Goal: Information Seeking & Learning: Learn about a topic

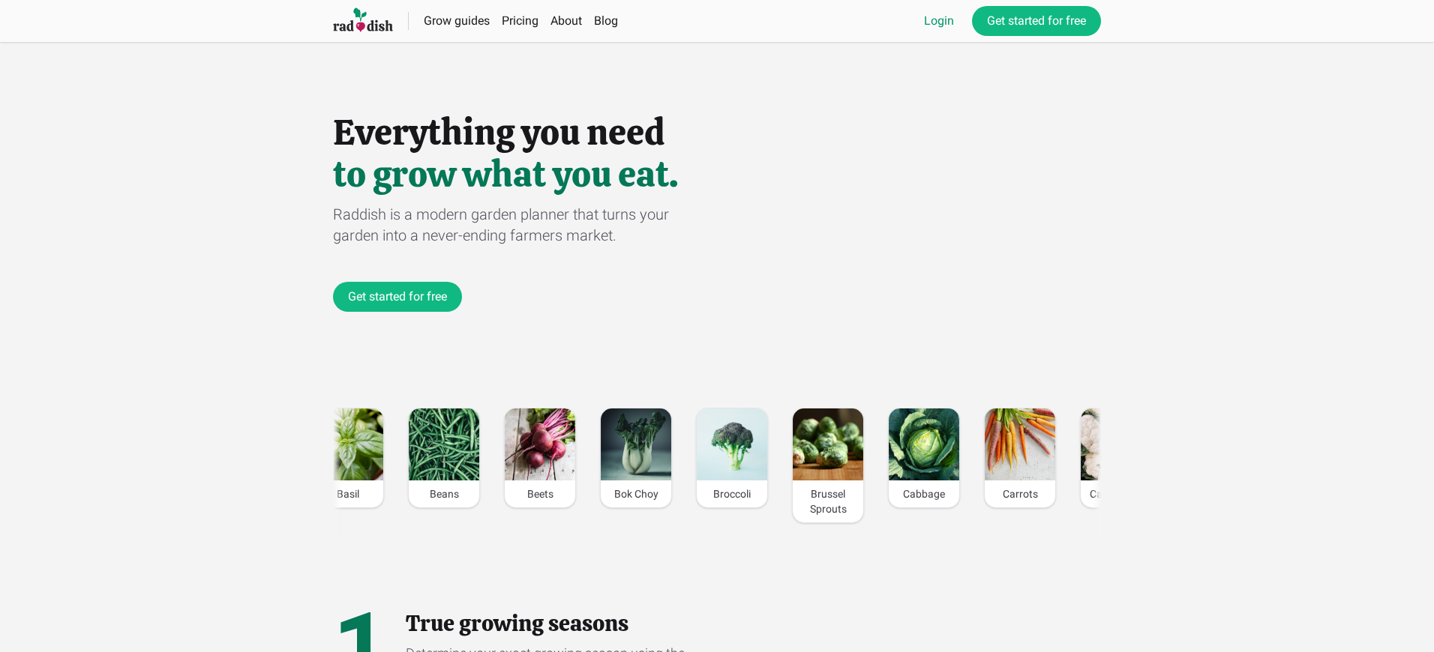
click at [938, 21] on link "Login" at bounding box center [939, 21] width 30 height 18
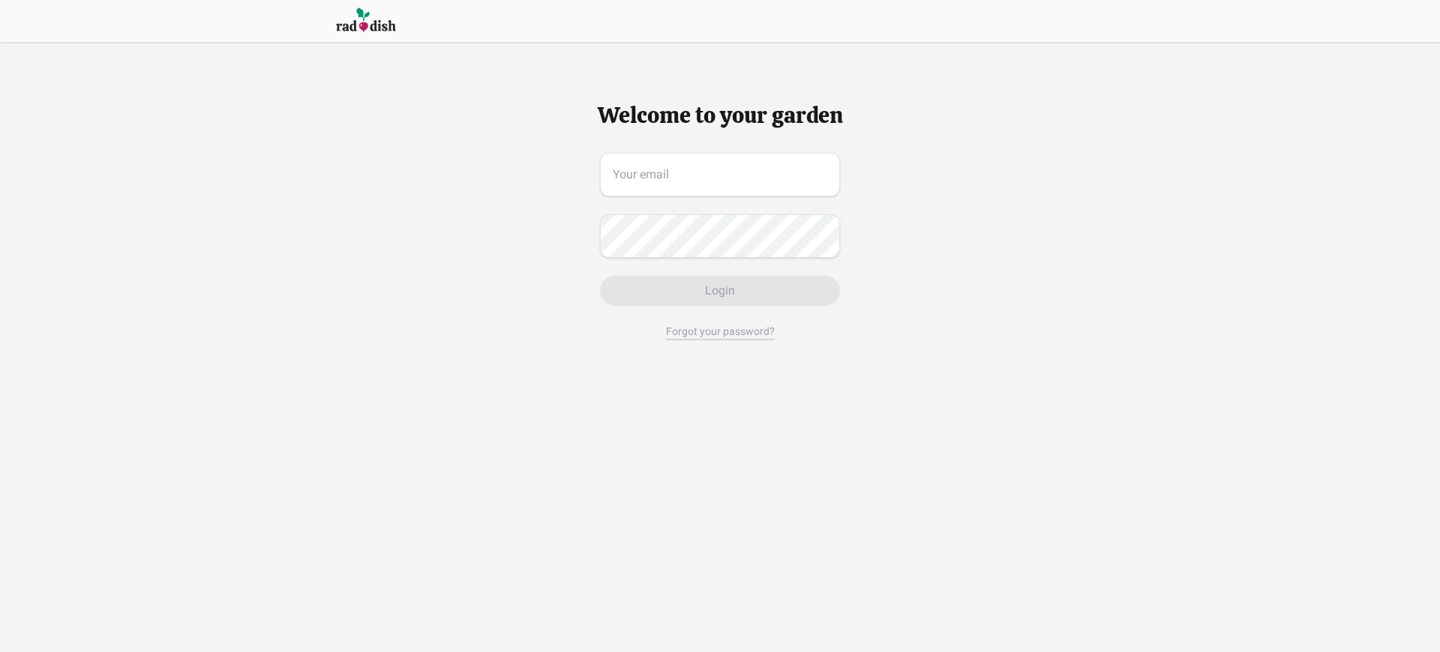
click at [719, 291] on span "Login" at bounding box center [720, 291] width 30 height 18
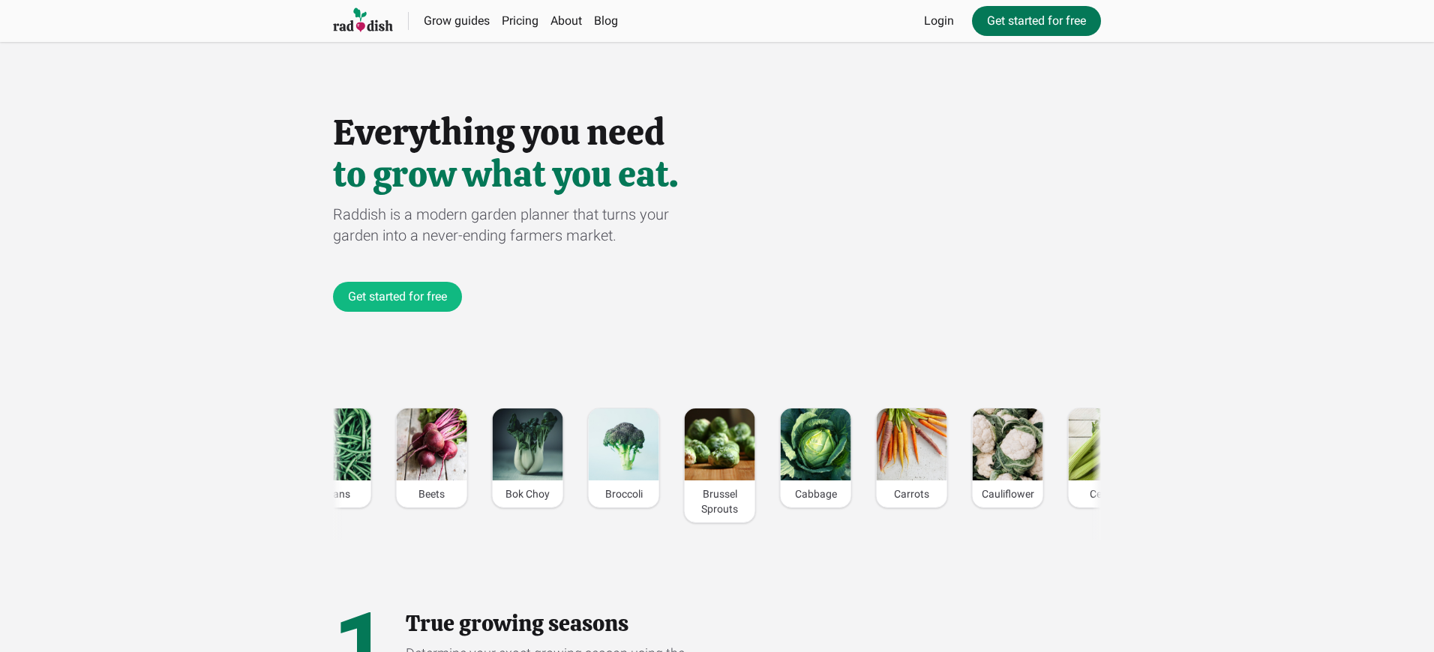
click at [1035, 21] on link "Get started for free" at bounding box center [1036, 21] width 129 height 30
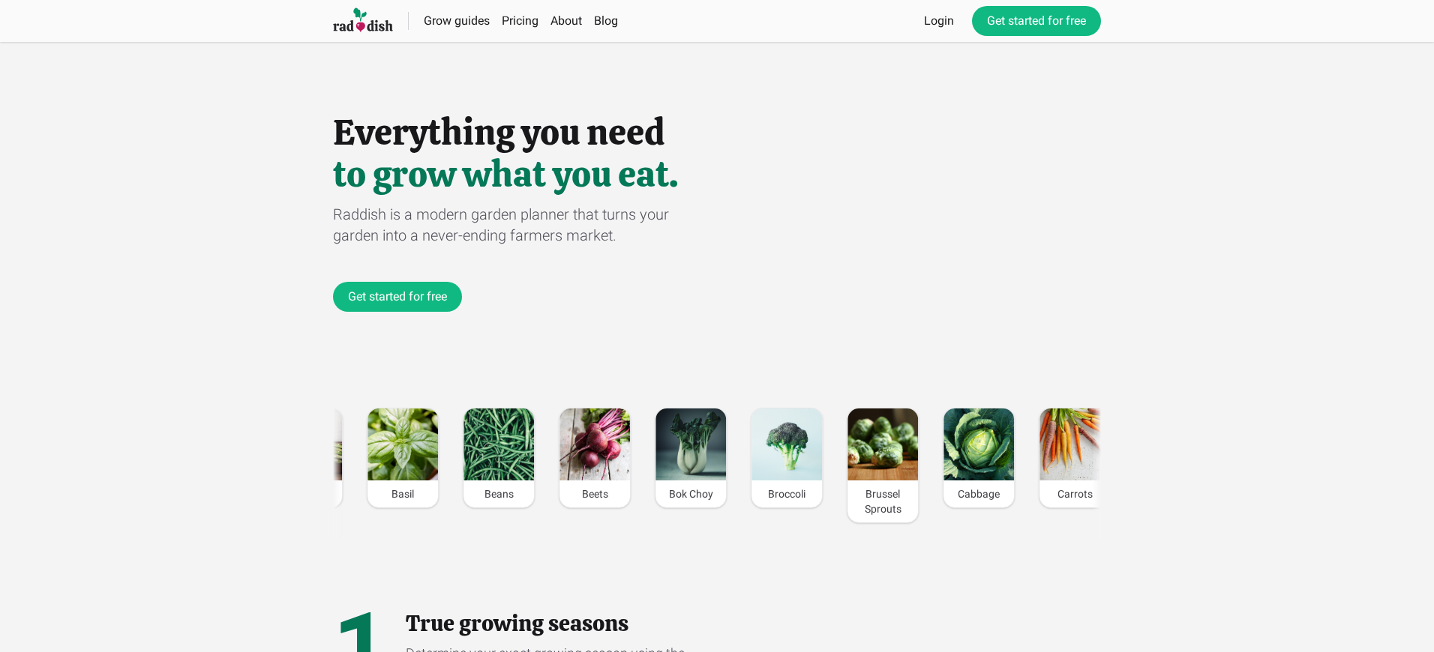
scroll to position [0, 2087]
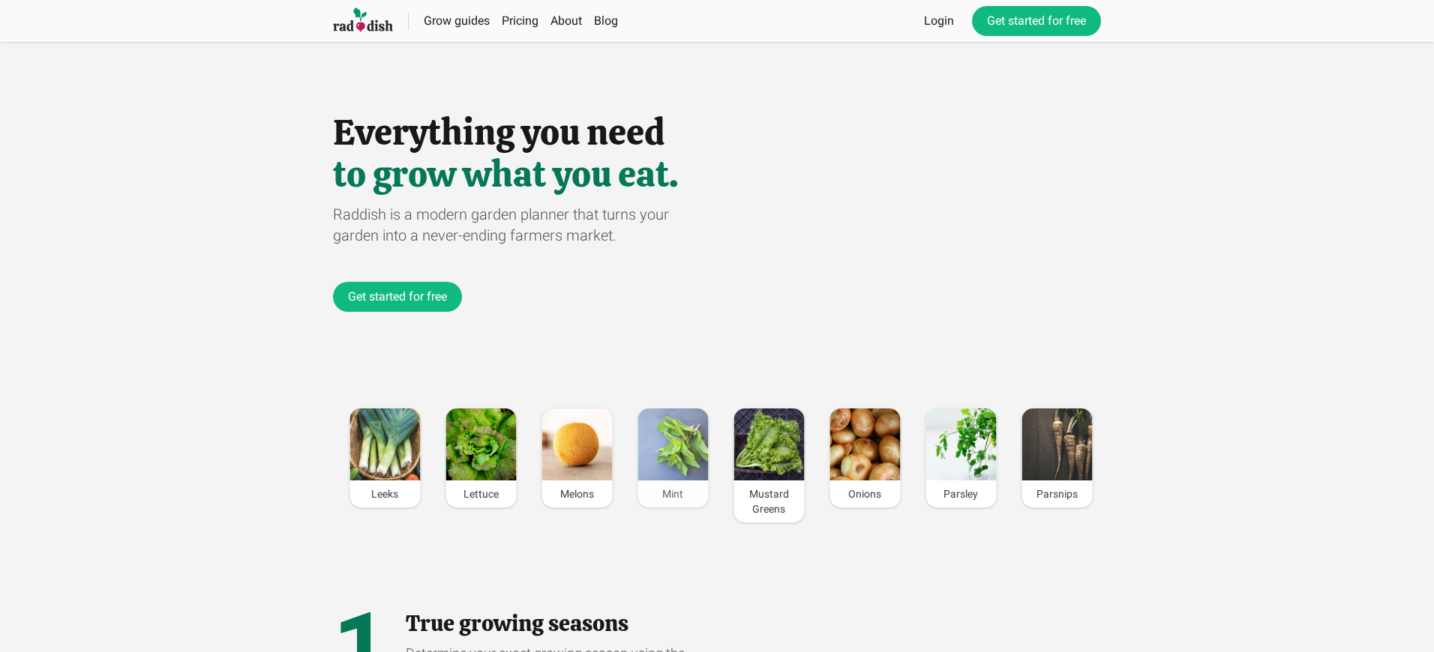
click at [673, 494] on div "Mint" at bounding box center [672, 494] width 70 height 27
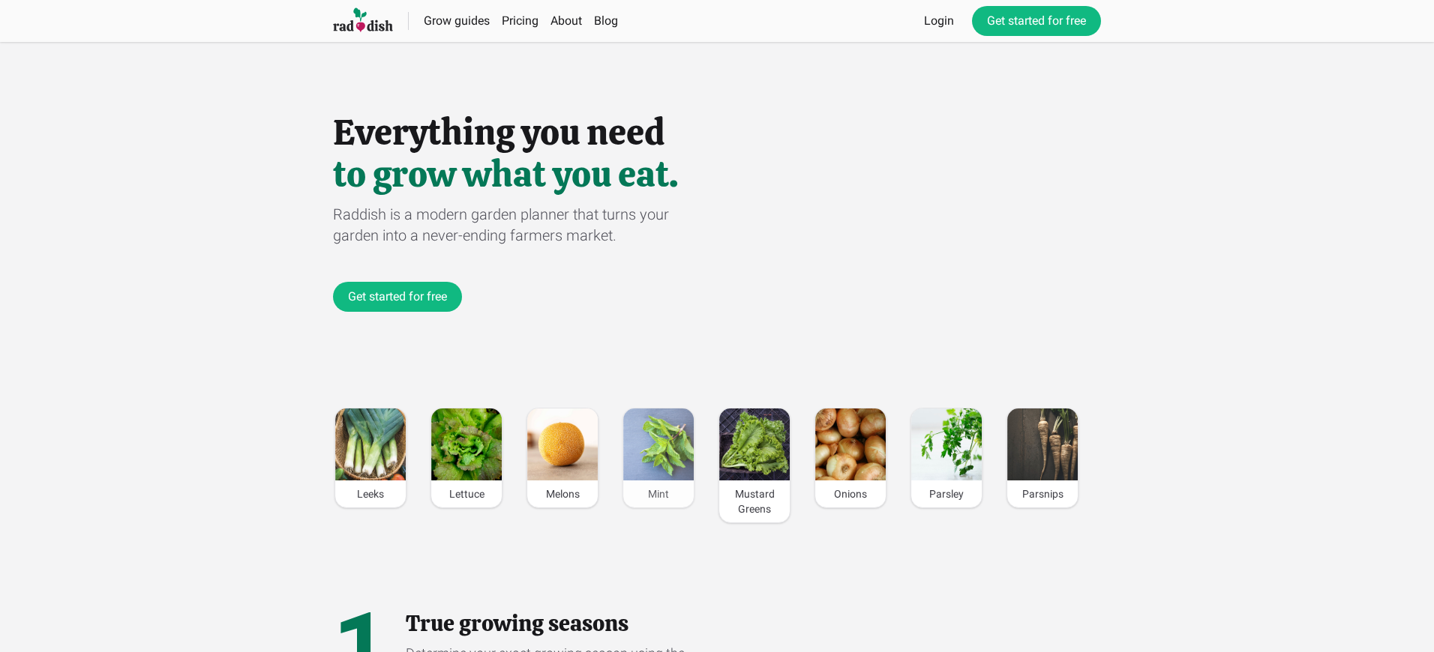
click at [658, 494] on div "Mint" at bounding box center [658, 494] width 70 height 27
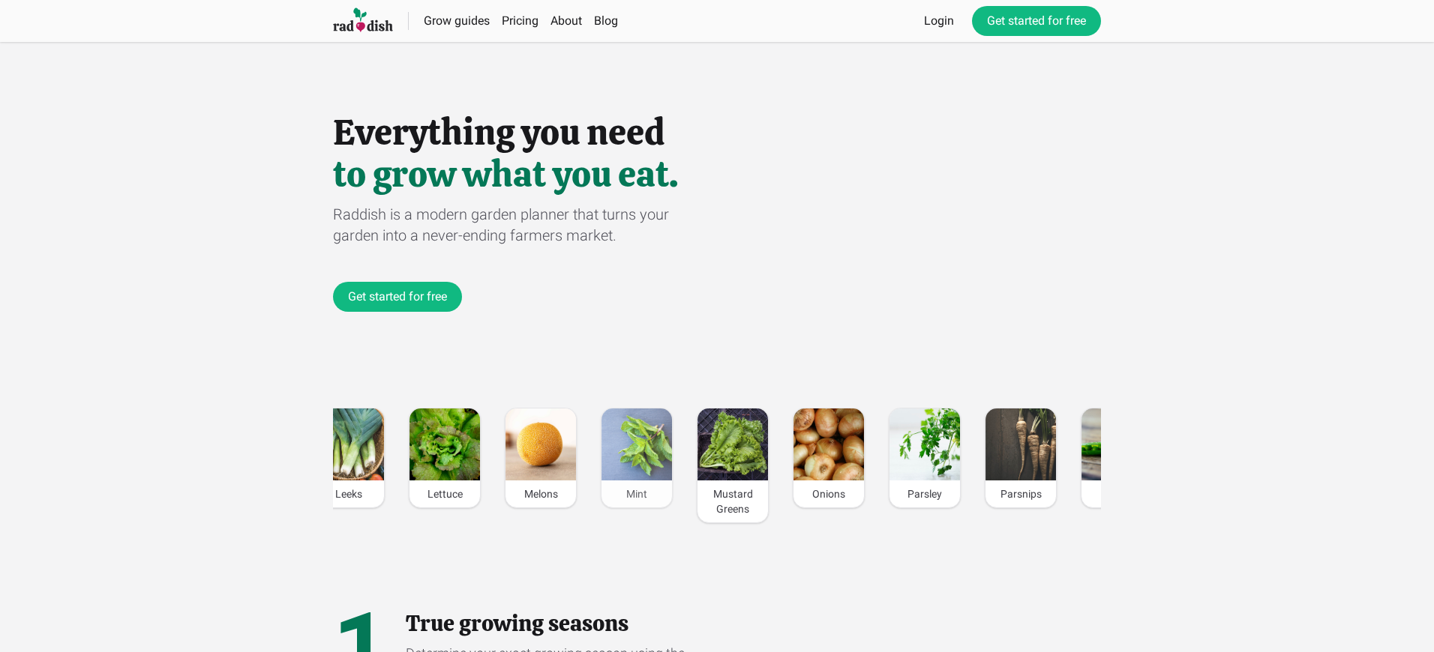
click at [637, 494] on div "Mint" at bounding box center [636, 494] width 70 height 27
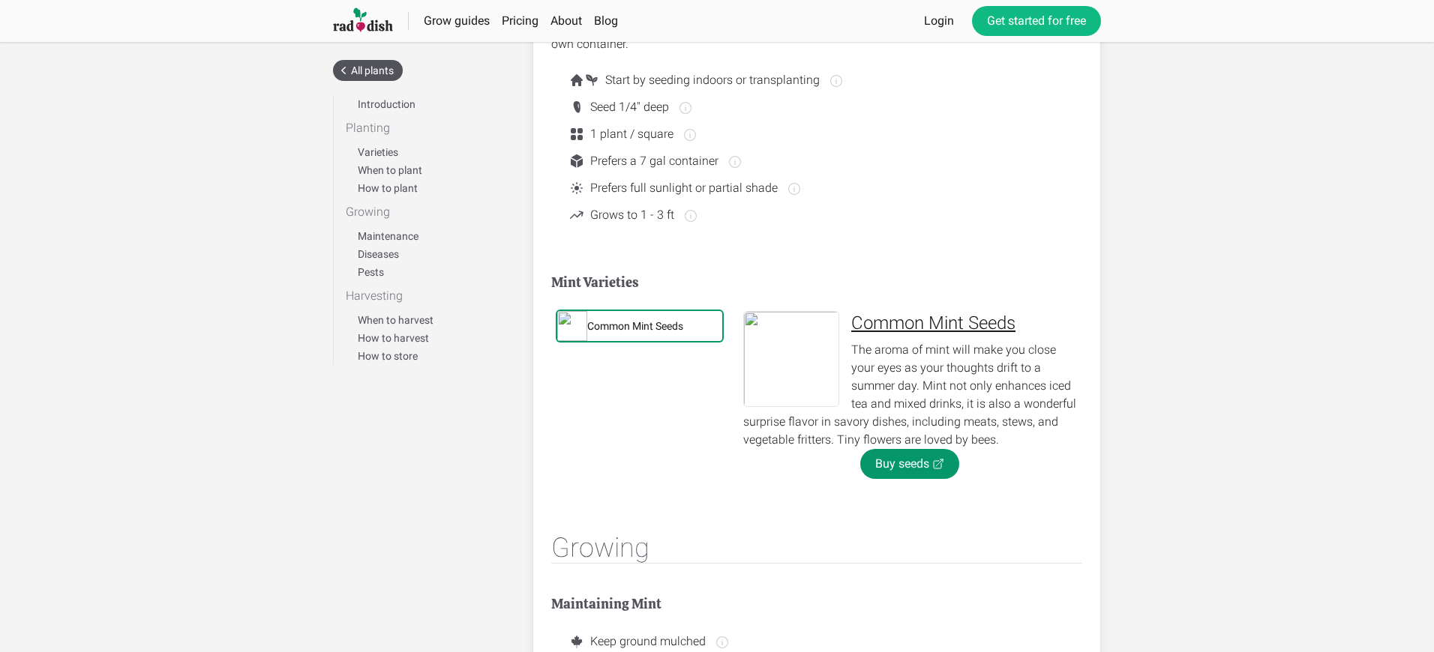
click at [635, 326] on div "Common Mint Seeds" at bounding box center [635, 326] width 96 height 15
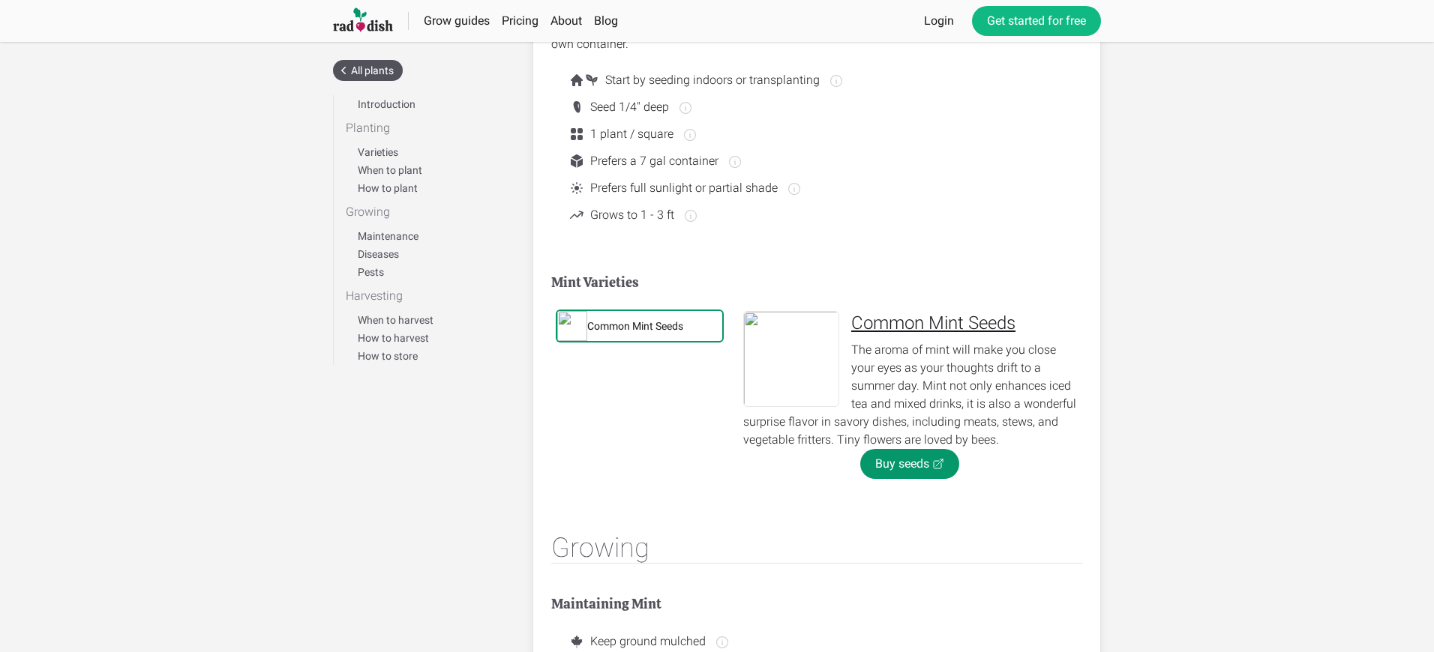
click at [635, 326] on div "Common Mint Seeds" at bounding box center [635, 326] width 96 height 15
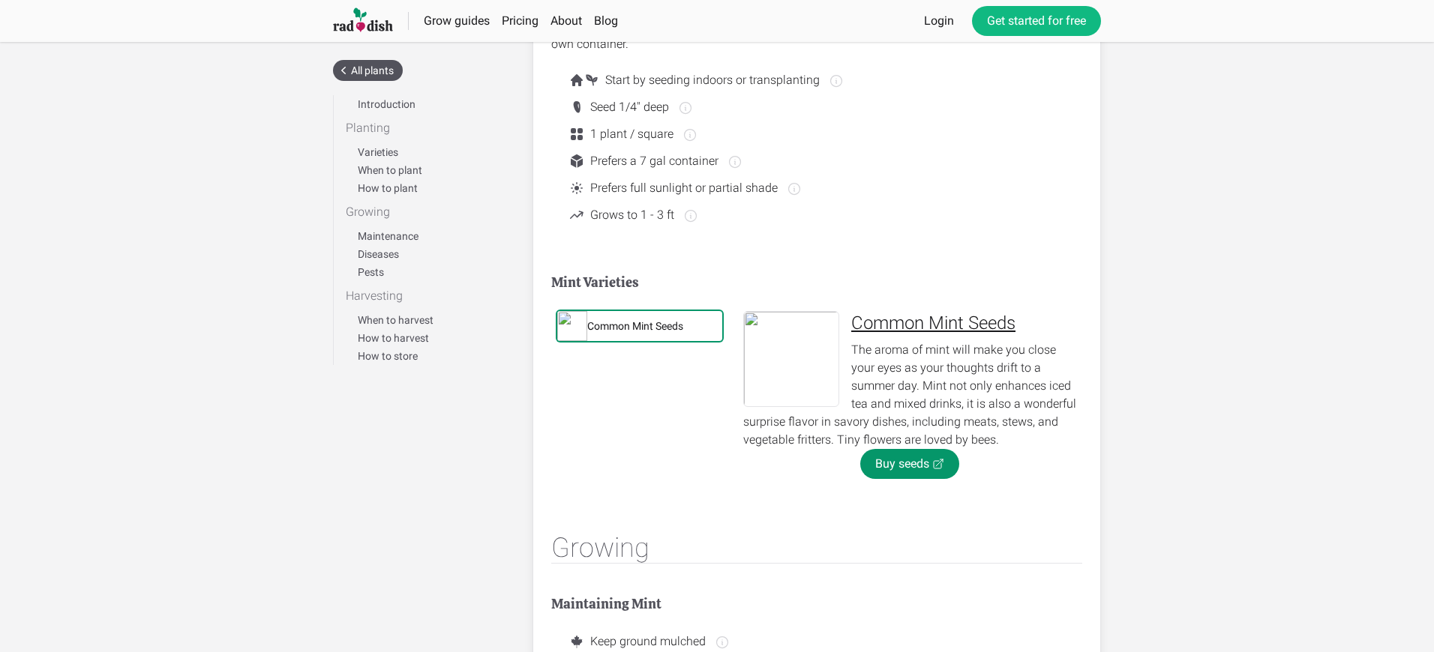
scroll to position [506, 0]
click at [635, 326] on div "Common Mint Seeds" at bounding box center [635, 326] width 96 height 15
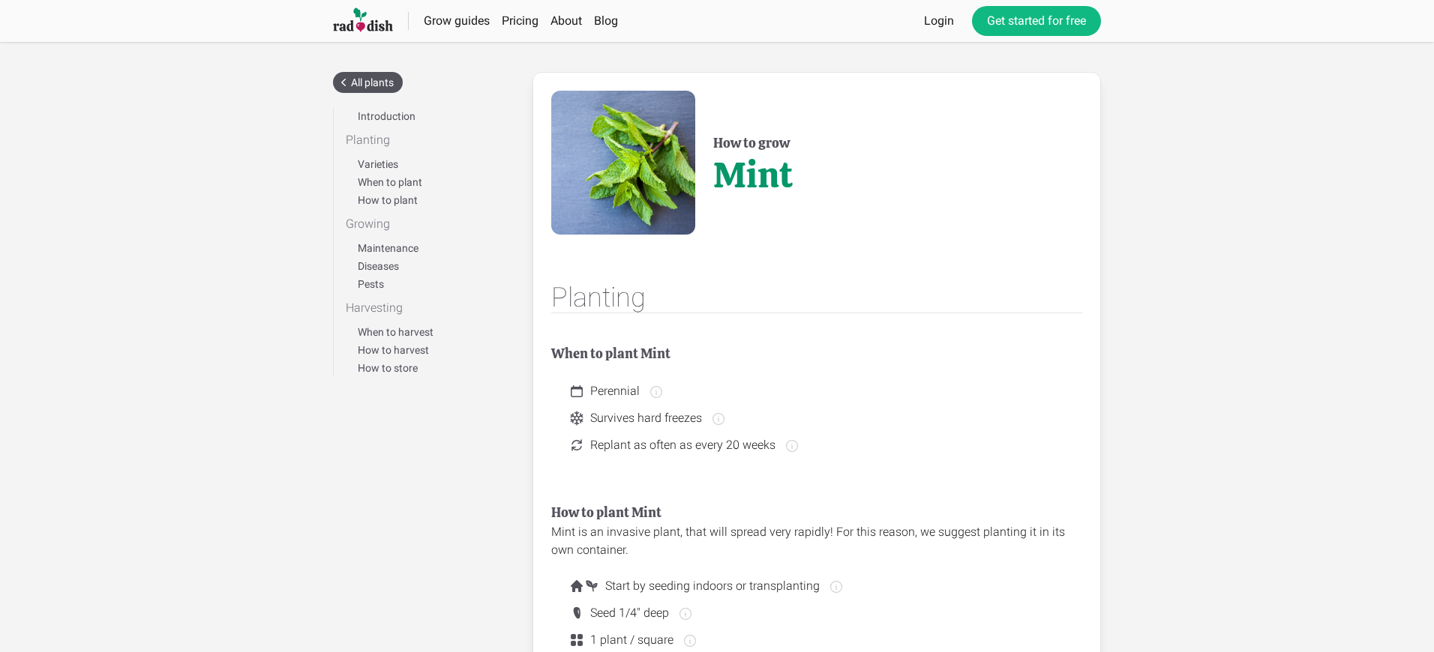
scroll to position [644, 0]
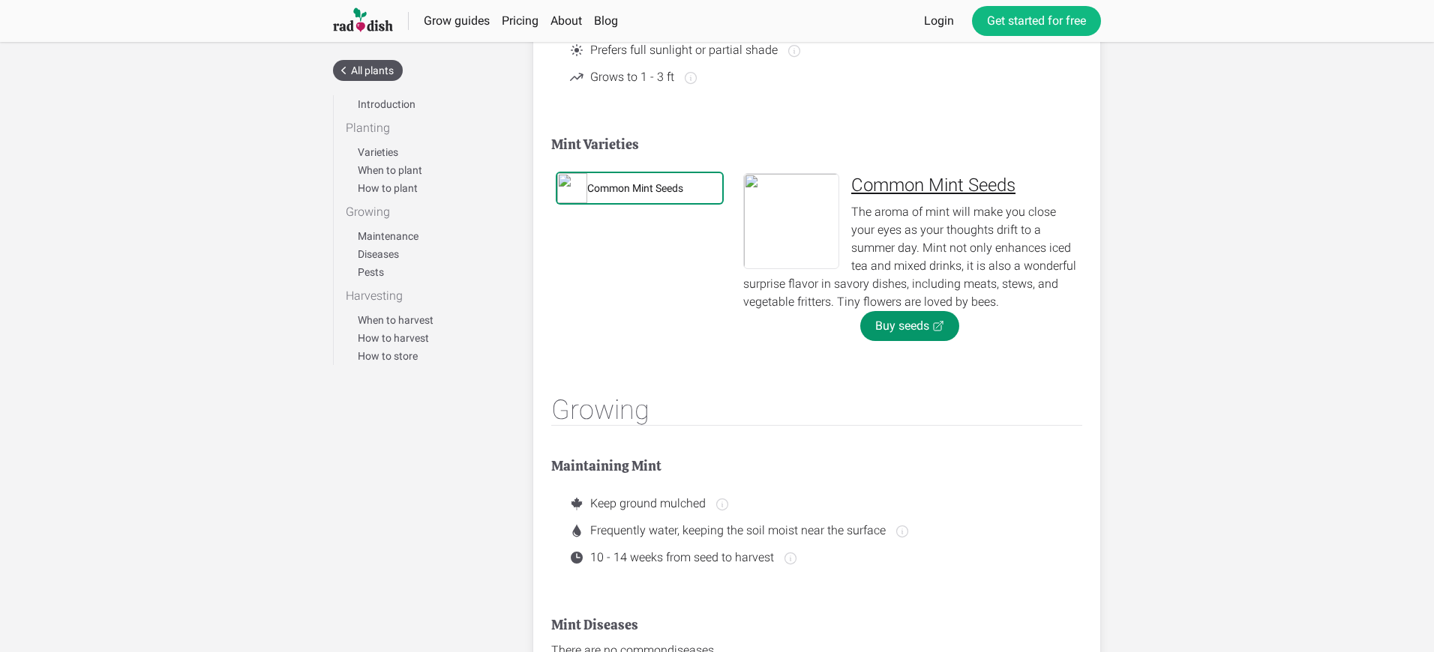
click at [635, 188] on div "Common Mint Seeds" at bounding box center [635, 188] width 96 height 15
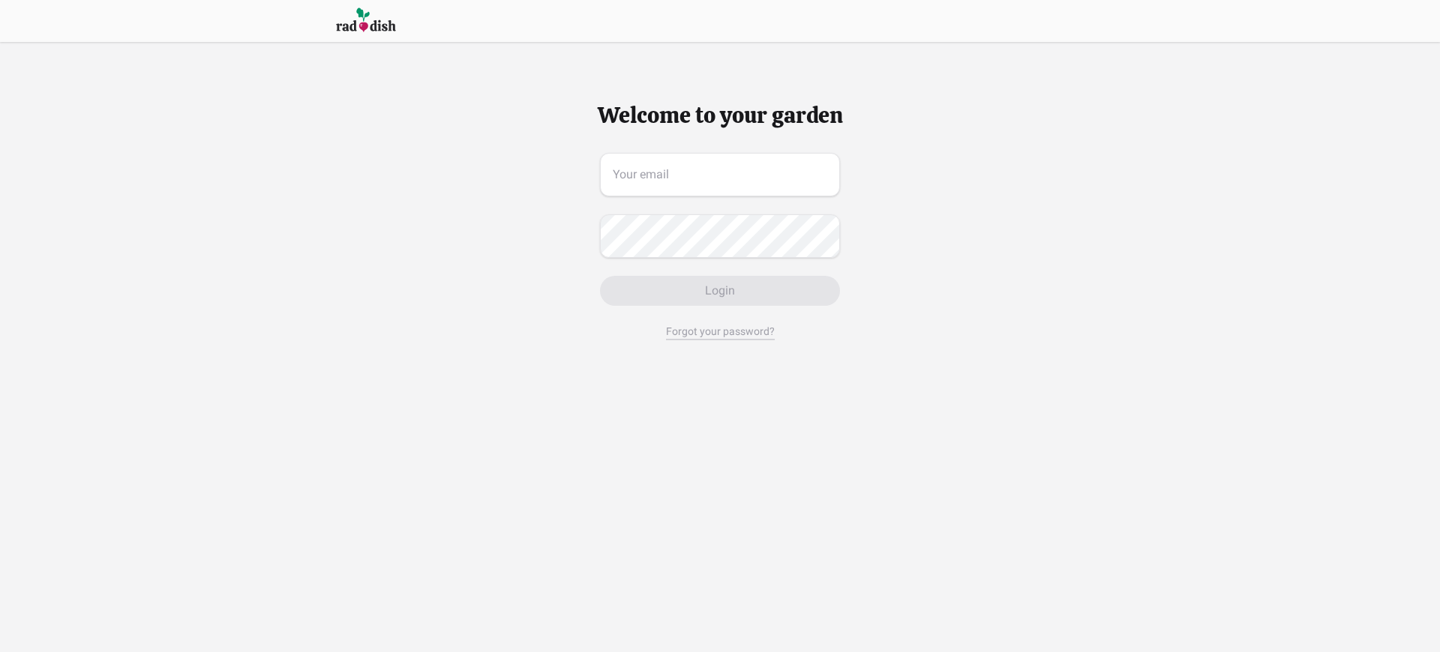
click at [719, 291] on span "Login" at bounding box center [720, 291] width 30 height 18
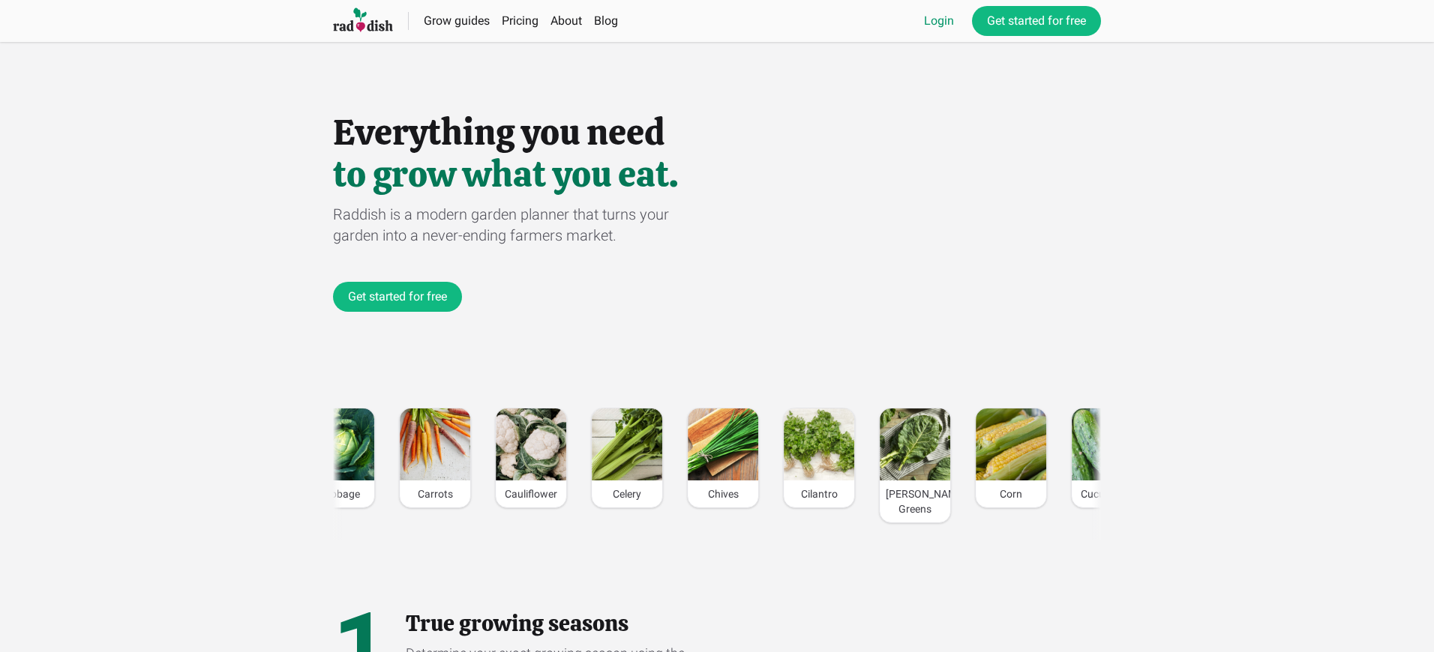
click at [938, 21] on link "Login" at bounding box center [939, 21] width 30 height 18
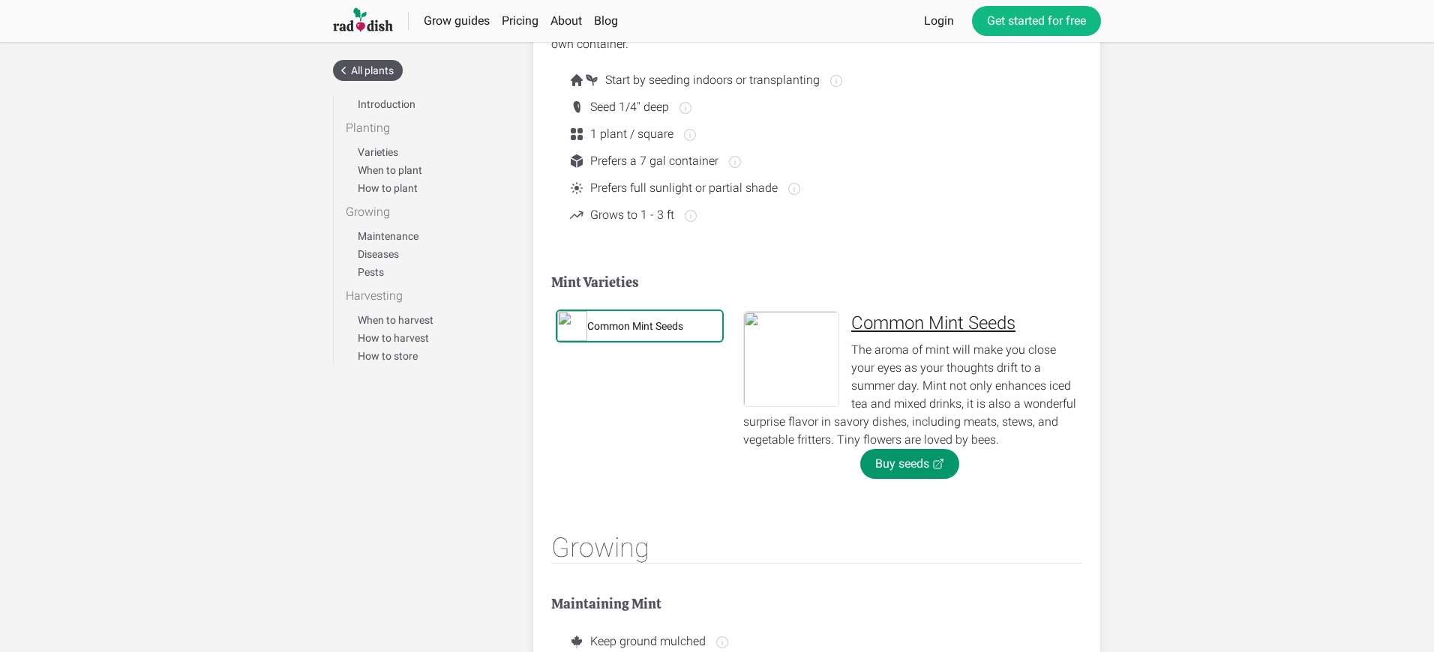
click at [635, 326] on div "Common Mint Seeds" at bounding box center [635, 326] width 96 height 15
click at [909, 464] on link "Buy seeds" at bounding box center [909, 464] width 99 height 30
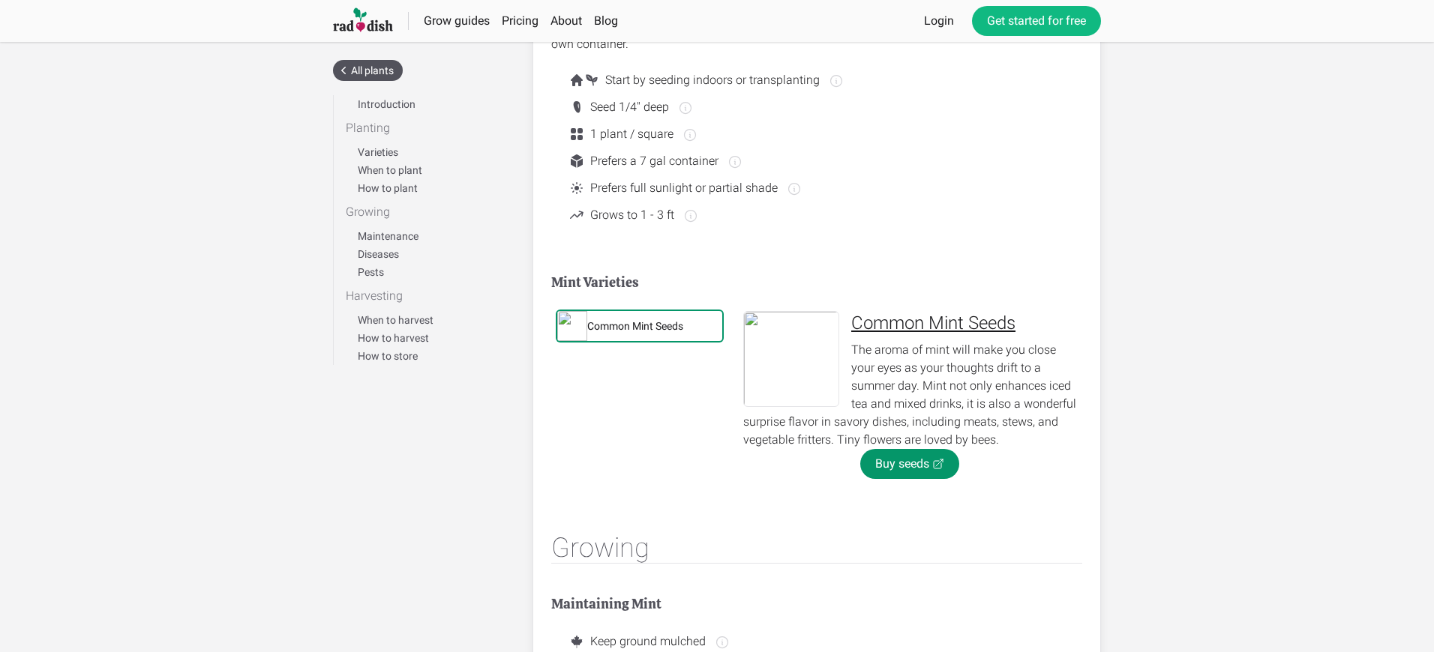
scroll to position [506, 0]
click at [635, 326] on div "Common Mint Seeds" at bounding box center [635, 326] width 96 height 15
